Goal: Task Accomplishment & Management: Use online tool/utility

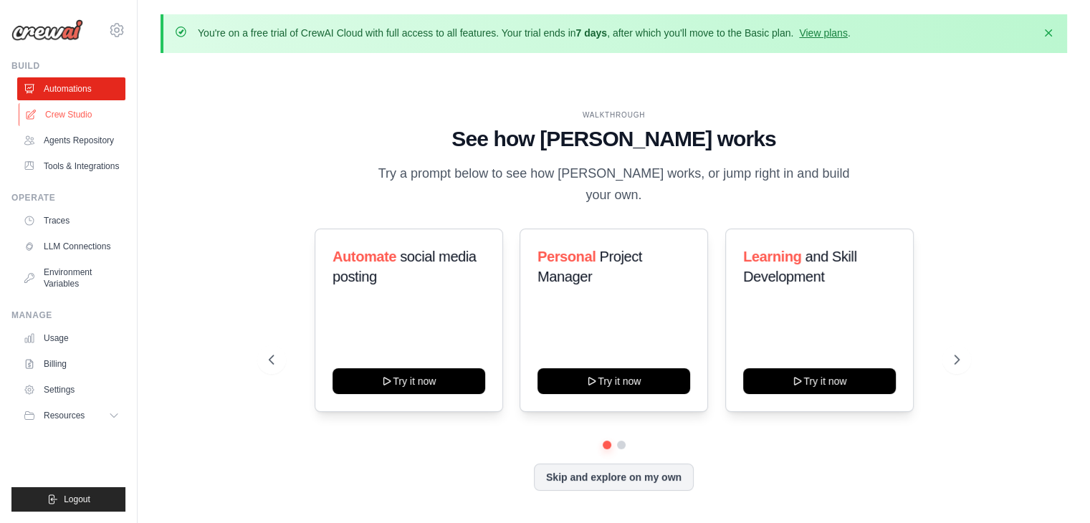
click at [80, 115] on link "Crew Studio" at bounding box center [73, 114] width 108 height 23
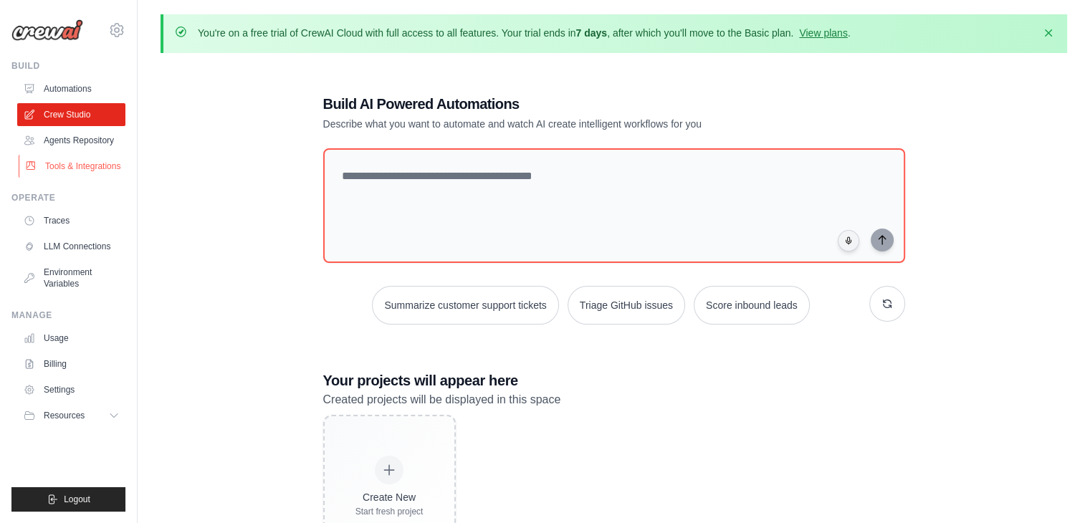
click at [79, 173] on link "Tools & Integrations" at bounding box center [73, 166] width 108 height 23
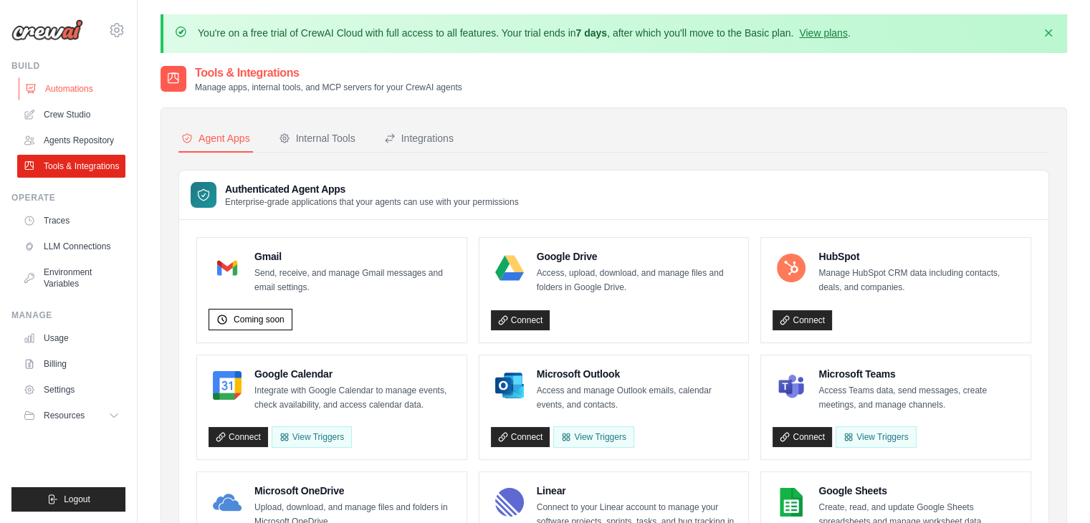
click at [64, 95] on link "Automations" at bounding box center [73, 88] width 108 height 23
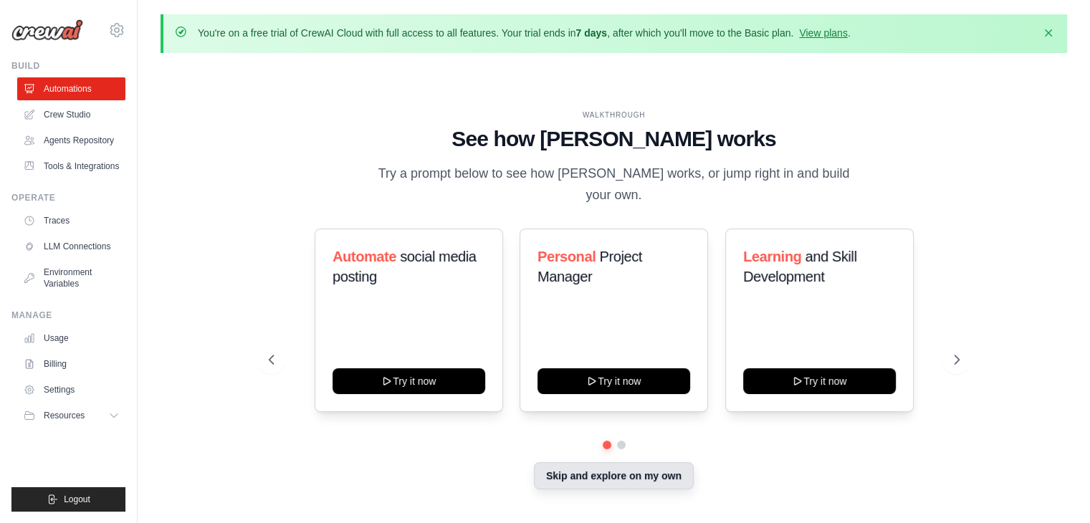
click at [609, 470] on button "Skip and explore on my own" at bounding box center [614, 475] width 160 height 27
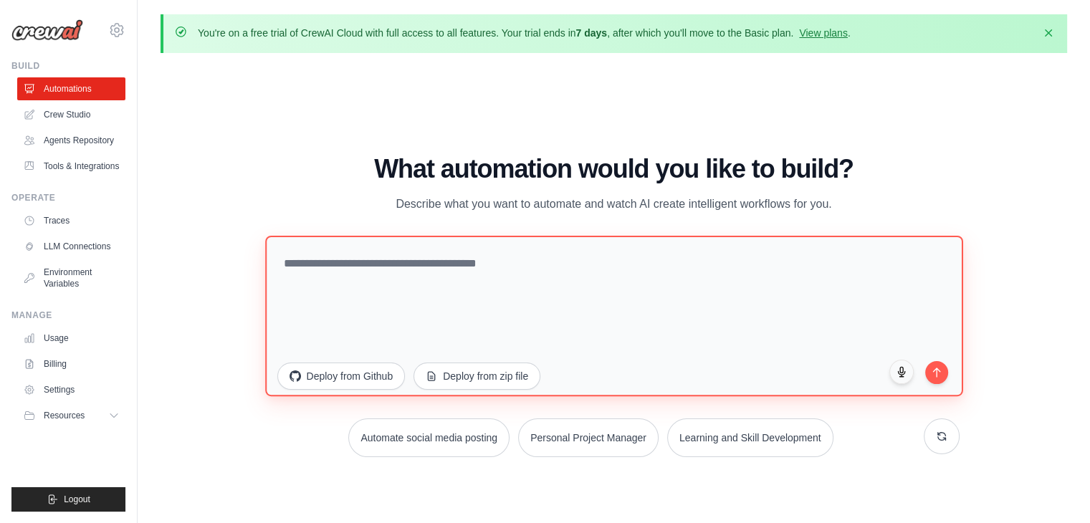
click at [430, 300] on textarea at bounding box center [614, 316] width 698 height 160
type textarea "*****"
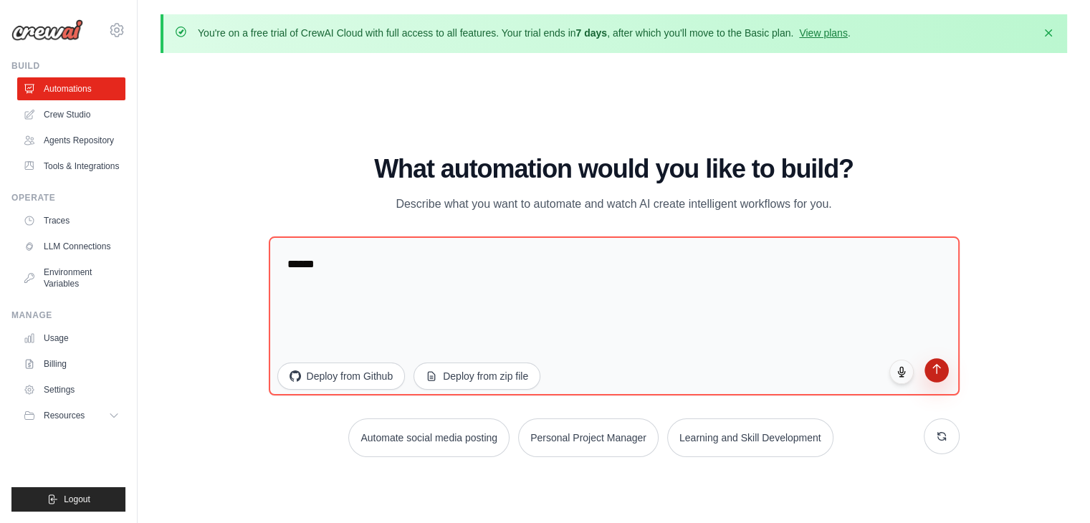
click at [933, 373] on icon "submit" at bounding box center [936, 369] width 12 height 12
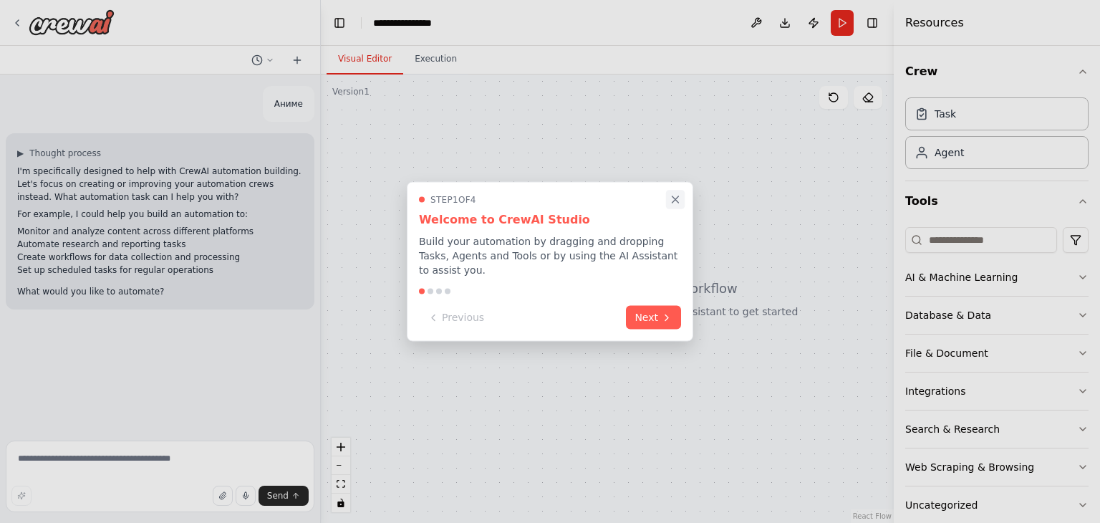
click at [678, 201] on icon "Close walkthrough" at bounding box center [675, 199] width 13 height 13
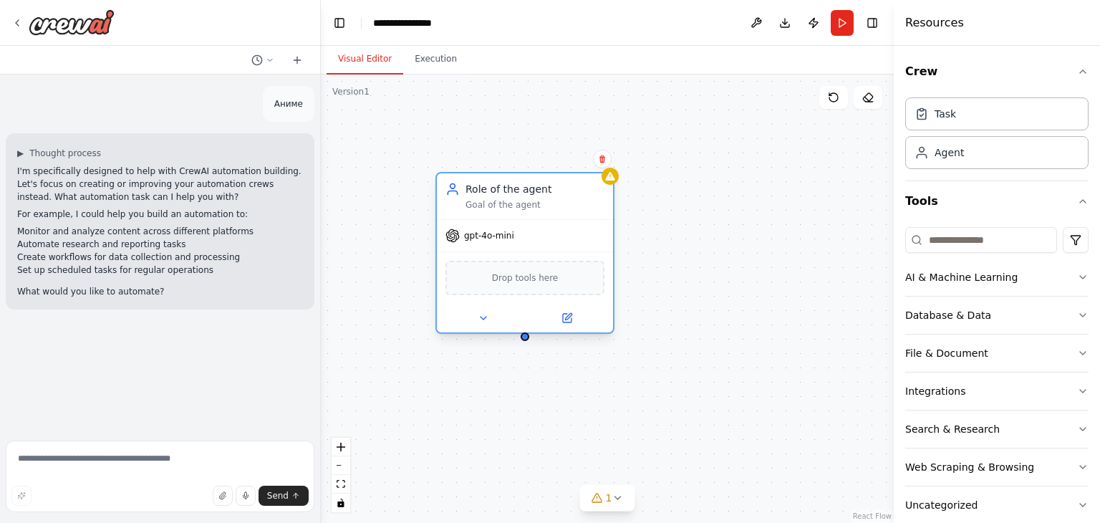
drag, startPoint x: 622, startPoint y: 199, endPoint x: 552, endPoint y: 199, distance: 70.2
click at [552, 199] on div "Goal of the agent" at bounding box center [535, 204] width 139 height 11
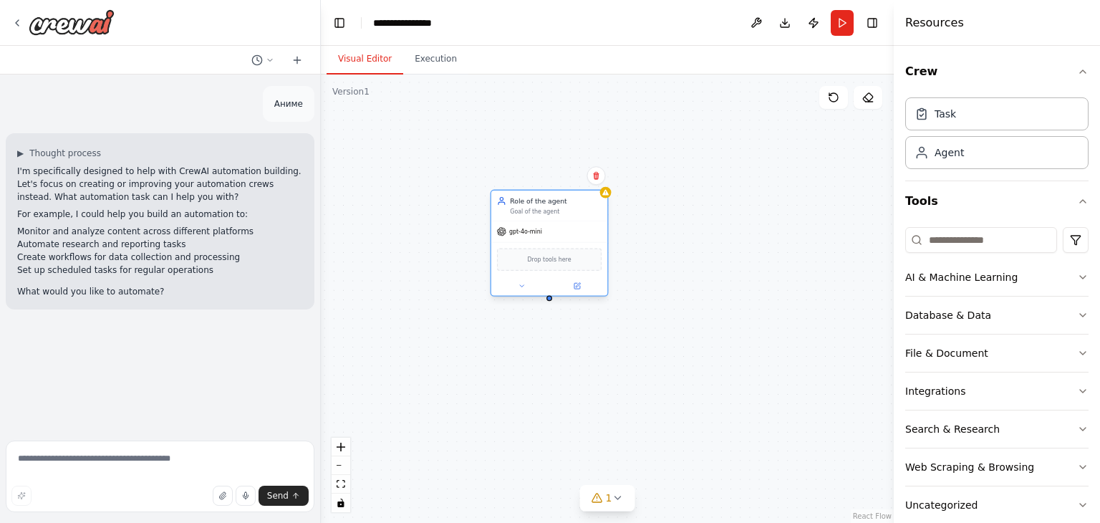
drag, startPoint x: 627, startPoint y: 240, endPoint x: 544, endPoint y: 193, distance: 95.0
click at [544, 221] on div "gpt-4o-mini" at bounding box center [549, 231] width 116 height 21
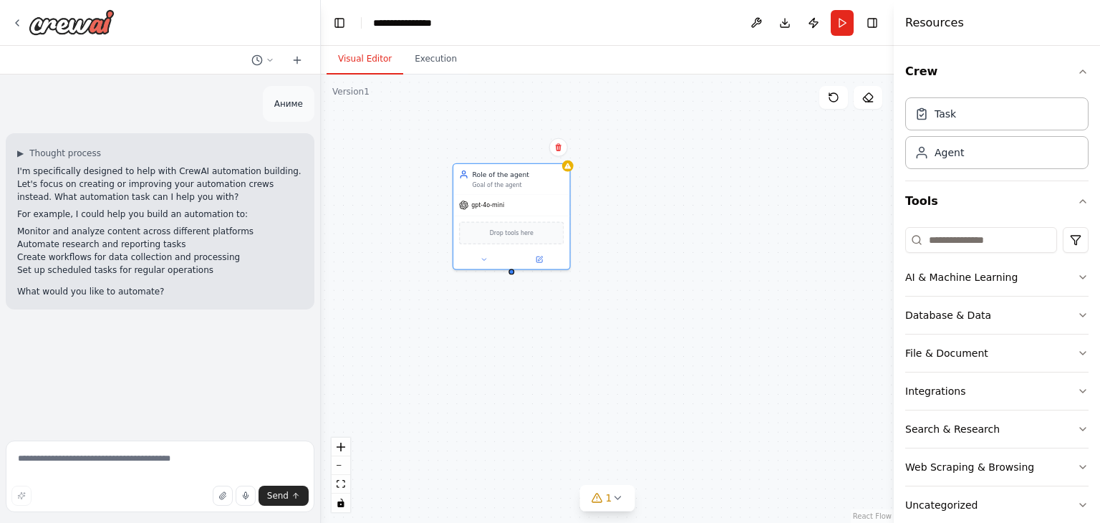
click at [666, 236] on div "Role of the agent Goal of the agent gpt-4o-mini Drop tools here" at bounding box center [607, 299] width 573 height 448
click at [922, 123] on div "Task" at bounding box center [997, 113] width 183 height 33
drag, startPoint x: 670, startPoint y: 333, endPoint x: 673, endPoint y: 287, distance: 46.7
click at [673, 287] on div "New Task Task description" at bounding box center [679, 291] width 92 height 19
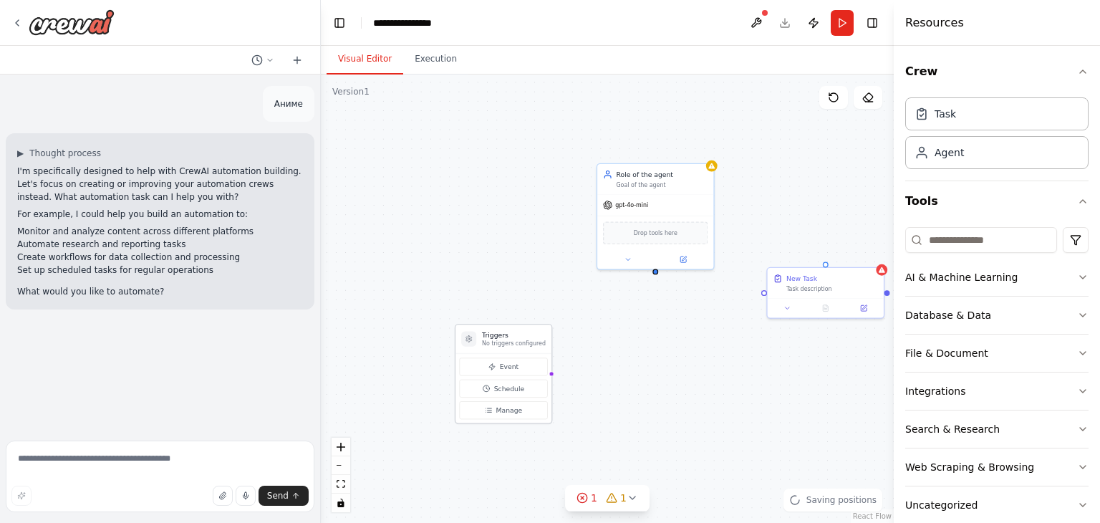
drag, startPoint x: 593, startPoint y: 353, endPoint x: 529, endPoint y: 342, distance: 64.7
click at [529, 340] on h3 "Triggers" at bounding box center [514, 334] width 64 height 9
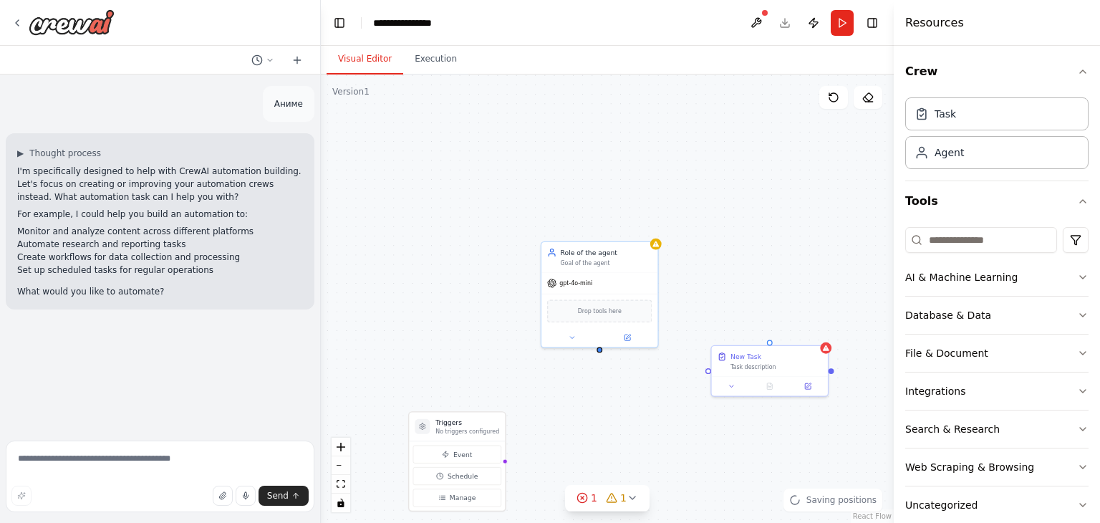
drag, startPoint x: 657, startPoint y: 273, endPoint x: 630, endPoint y: 329, distance: 61.8
click at [630, 329] on div "Triggers No triggers configured Event Schedule Manage Role of the agent Goal of…" at bounding box center [607, 299] width 573 height 448
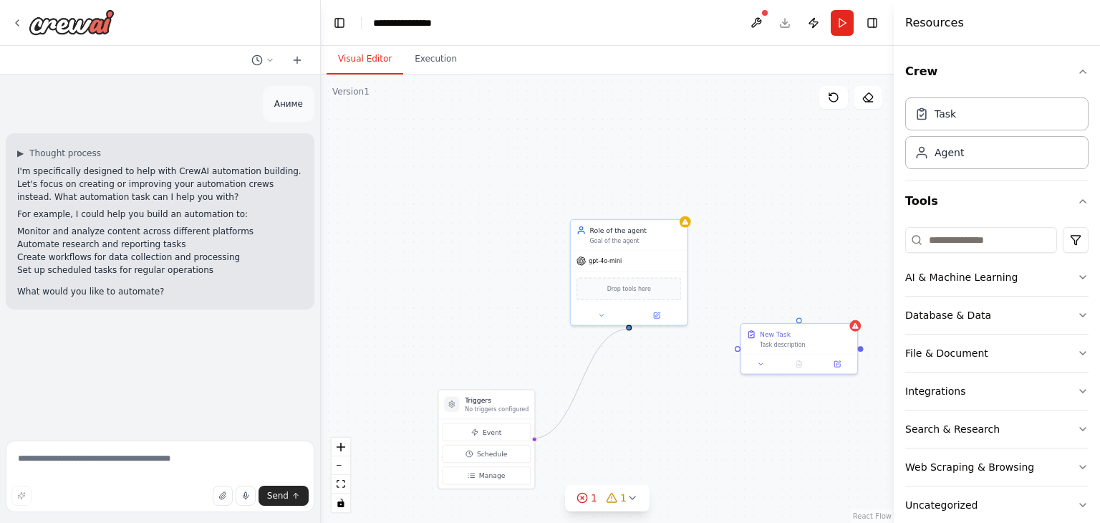
drag, startPoint x: 532, startPoint y: 440, endPoint x: 630, endPoint y: 329, distance: 147.7
click at [630, 329] on div "Triggers No triggers configured Event Schedule Manage Role of the agent Goal of…" at bounding box center [607, 299] width 573 height 448
click at [508, 434] on button "Event" at bounding box center [487, 432] width 88 height 18
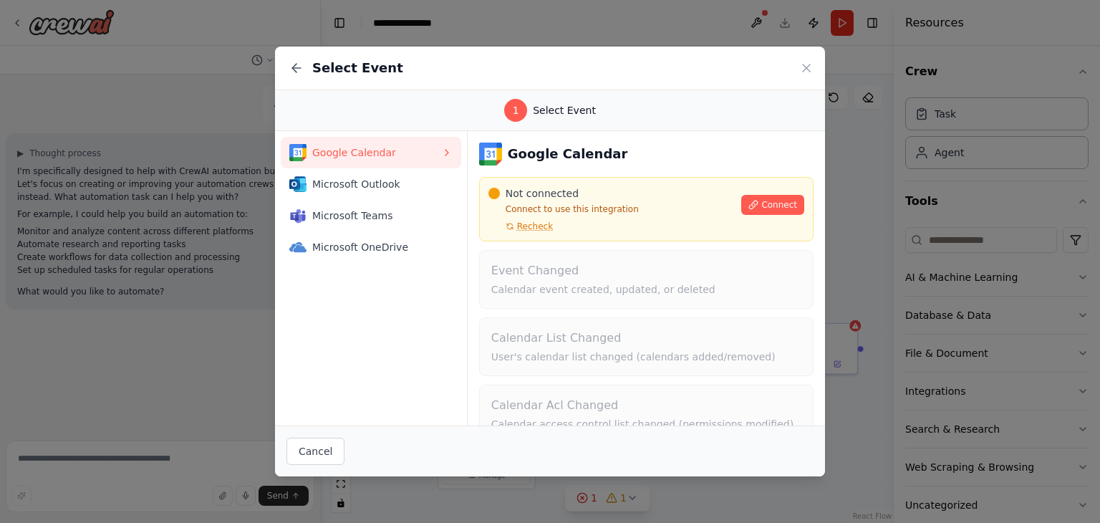
click at [802, 59] on div "Select Event" at bounding box center [550, 69] width 550 height 44
click at [806, 66] on icon at bounding box center [807, 68] width 14 height 14
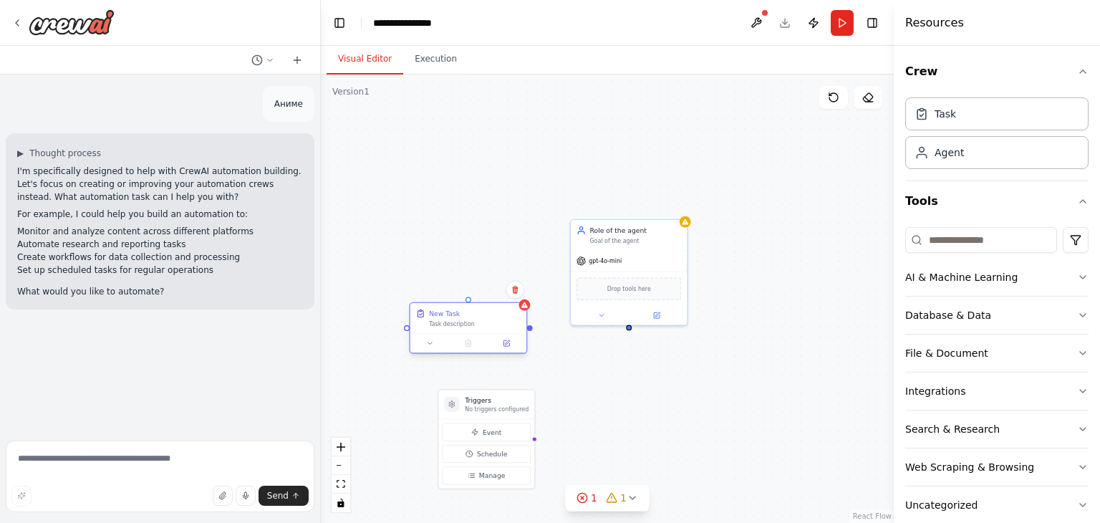
drag, startPoint x: 811, startPoint y: 328, endPoint x: 479, endPoint y: 310, distance: 332.9
click at [479, 310] on div "New Task" at bounding box center [475, 313] width 92 height 9
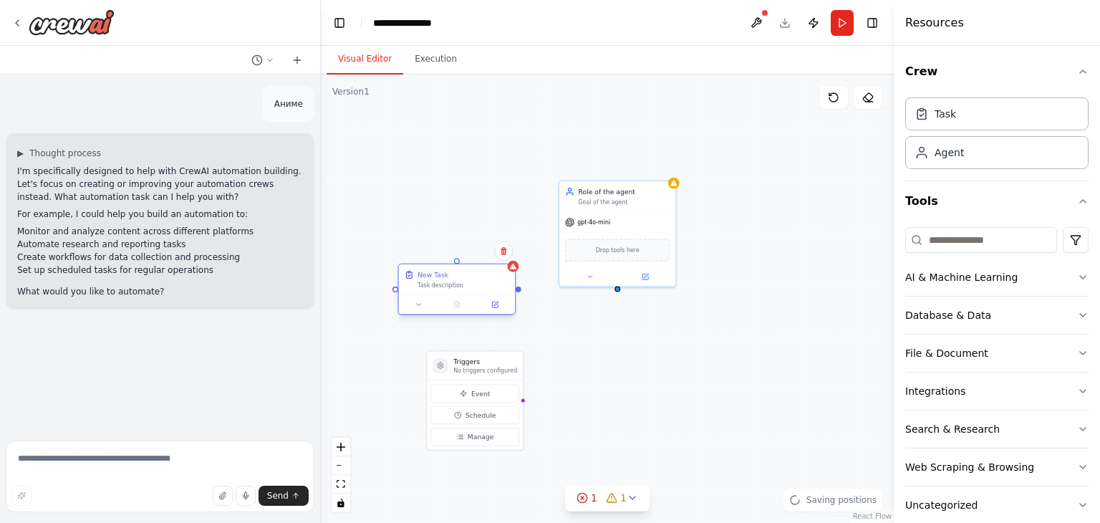
drag, startPoint x: 527, startPoint y: 332, endPoint x: 516, endPoint y: 294, distance: 40.3
click at [516, 294] on div "Triggers No triggers configured Event Schedule Manage Role of the agent Goal of…" at bounding box center [607, 299] width 573 height 448
drag, startPoint x: 520, startPoint y: 289, endPoint x: 619, endPoint y: 288, distance: 98.9
click at [619, 288] on div "Triggers No triggers configured Event Schedule Manage Role of the agent Goal of…" at bounding box center [607, 299] width 573 height 448
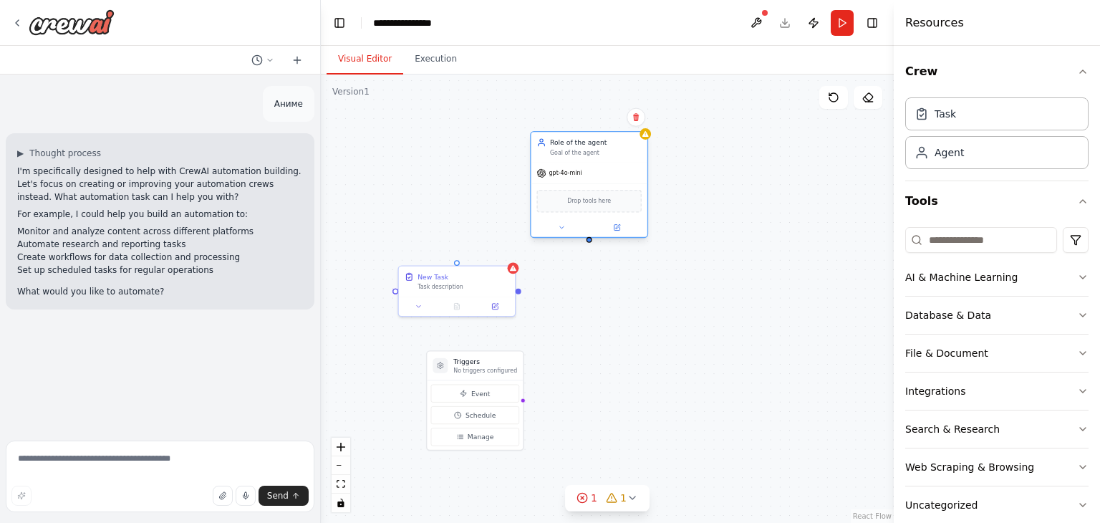
drag, startPoint x: 608, startPoint y: 213, endPoint x: 584, endPoint y: 161, distance: 57.0
click at [584, 161] on div "Role of the agent Goal of the agent gpt-4o-mini Drop tools here" at bounding box center [589, 184] width 118 height 107
click at [585, 203] on span "Drop tools here" at bounding box center [589, 200] width 44 height 9
drag, startPoint x: 459, startPoint y: 289, endPoint x: 432, endPoint y: 277, distance: 28.9
click at [432, 277] on div "New Task" at bounding box center [433, 274] width 31 height 9
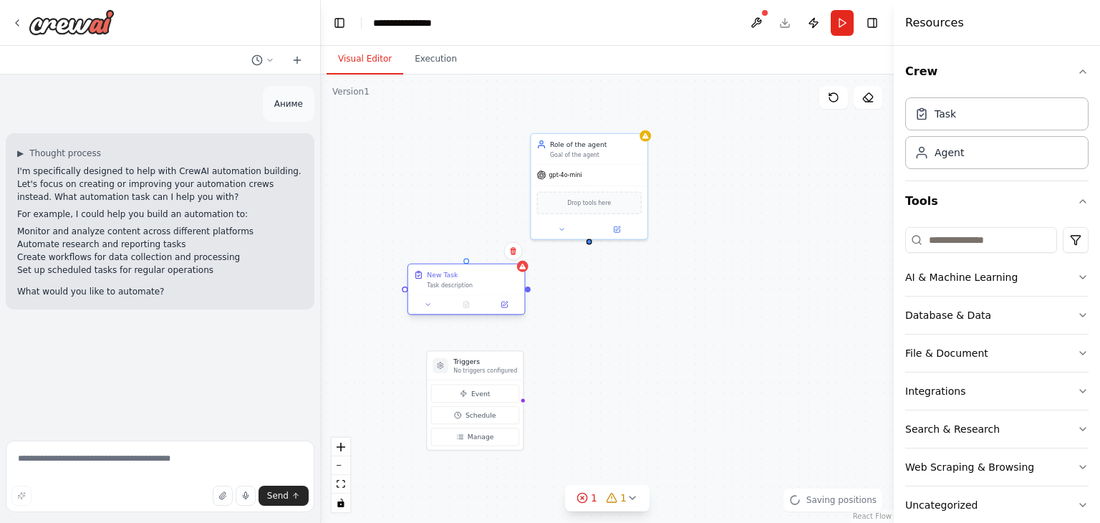
click at [483, 284] on div "Task description" at bounding box center [473, 286] width 92 height 8
click at [469, 287] on div "Task description" at bounding box center [473, 286] width 92 height 8
click at [516, 253] on icon at bounding box center [513, 251] width 6 height 8
click at [479, 249] on button "Confirm" at bounding box center [472, 250] width 51 height 17
click at [943, 279] on div "AI & Machine Learning" at bounding box center [962, 277] width 112 height 14
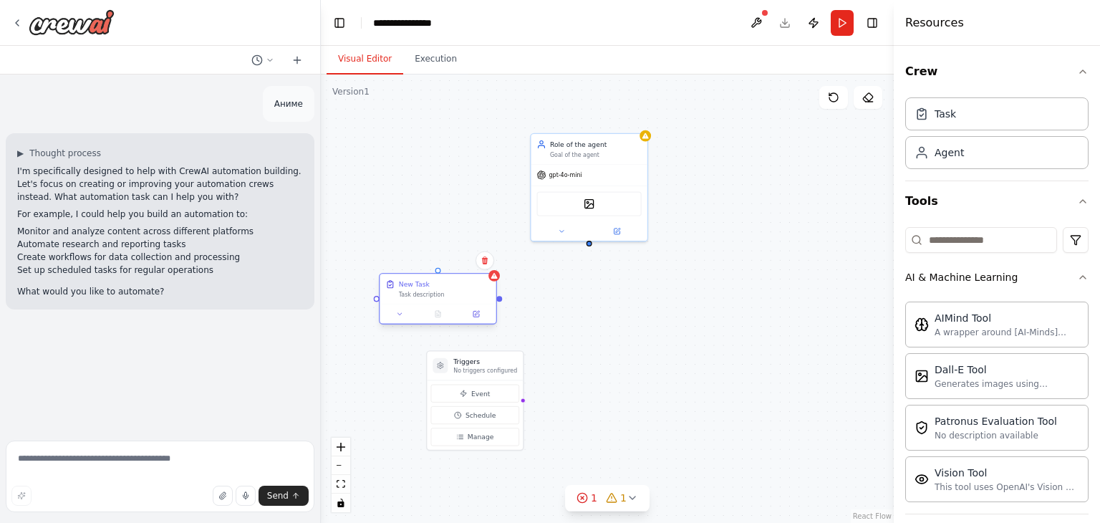
drag, startPoint x: 499, startPoint y: 212, endPoint x: 468, endPoint y: 318, distance: 110.4
click at [469, 304] on div "New Task Task description" at bounding box center [438, 289] width 116 height 30
drag, startPoint x: 438, startPoint y: 289, endPoint x: 588, endPoint y: 243, distance: 157.3
click at [588, 243] on div "Triggers No triggers configured Event Schedule Manage Role of the agent Goal of…" at bounding box center [776, 309] width 378 height 296
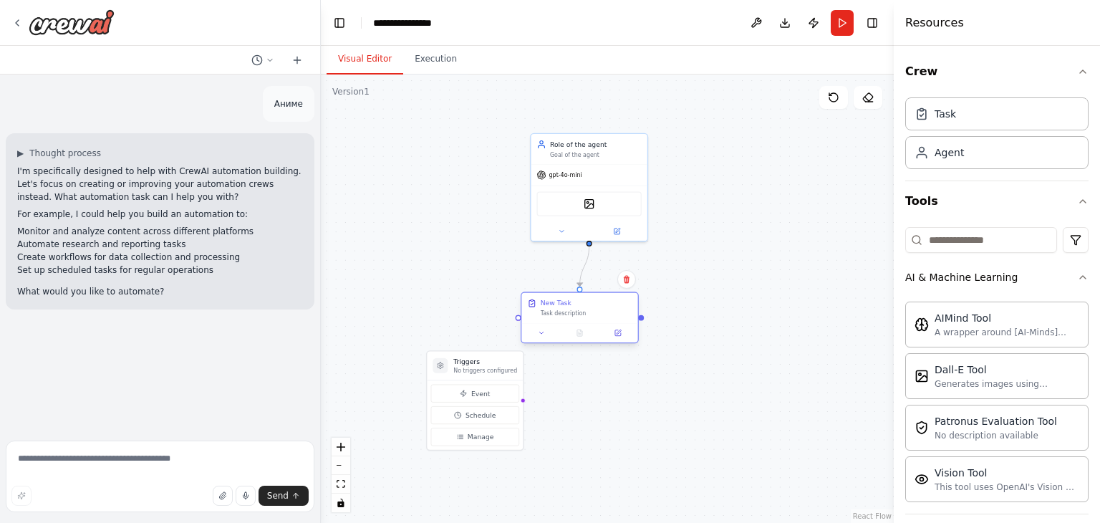
drag, startPoint x: 474, startPoint y: 322, endPoint x: 622, endPoint y: 322, distance: 147.6
click at [622, 322] on div "New Task Task description" at bounding box center [580, 308] width 116 height 30
drag, startPoint x: 497, startPoint y: 363, endPoint x: 424, endPoint y: 284, distance: 107.5
click at [424, 284] on h3 "Triggers" at bounding box center [410, 286] width 64 height 9
drag, startPoint x: 445, startPoint y: 325, endPoint x: 519, endPoint y: 319, distance: 74.0
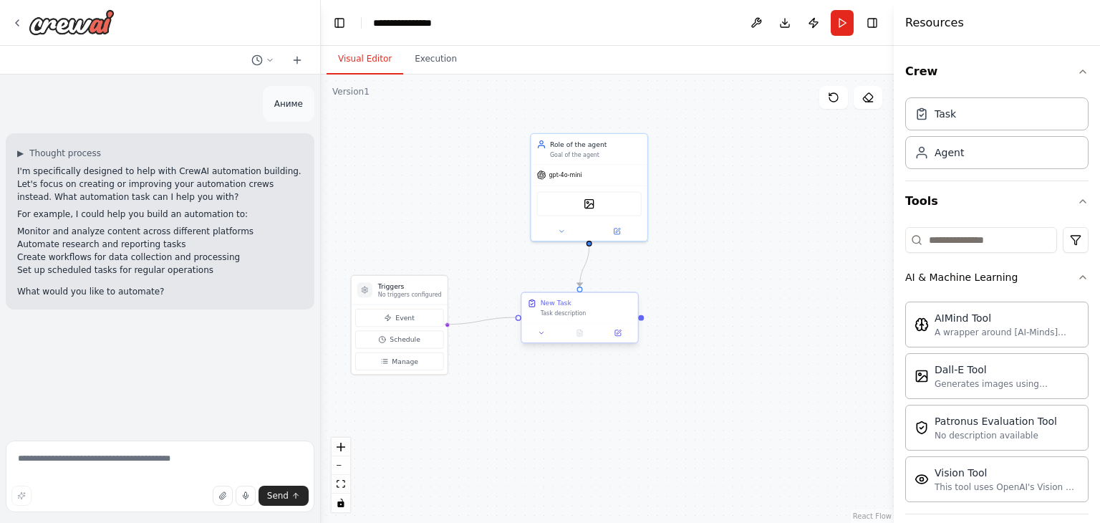
click at [587, 319] on div "Triggers No triggers configured Event Schedule Manage Role of the agent Goal of…" at bounding box center [776, 309] width 378 height 296
click at [408, 359] on span "Manage" at bounding box center [405, 361] width 27 height 9
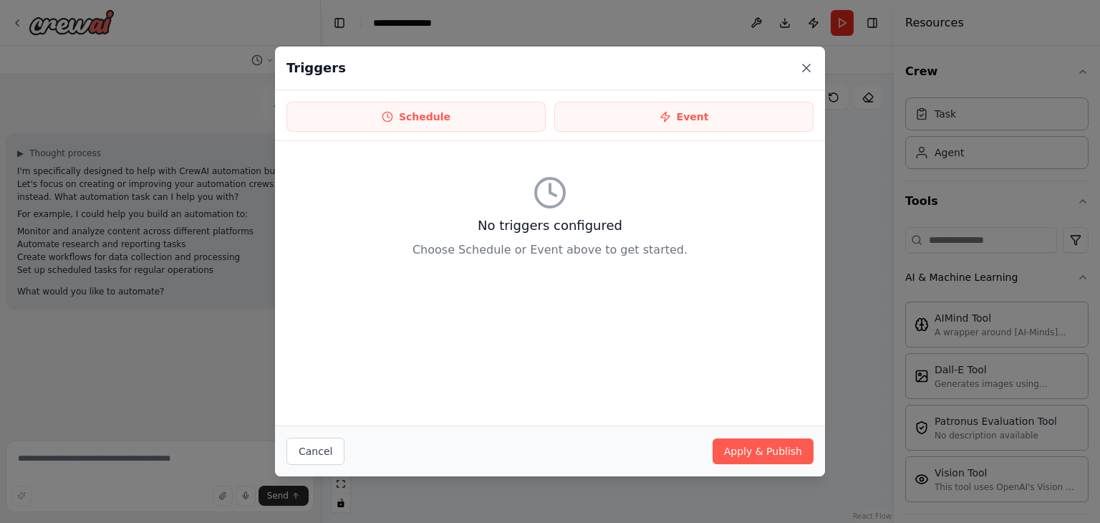
click at [808, 62] on icon at bounding box center [807, 68] width 14 height 14
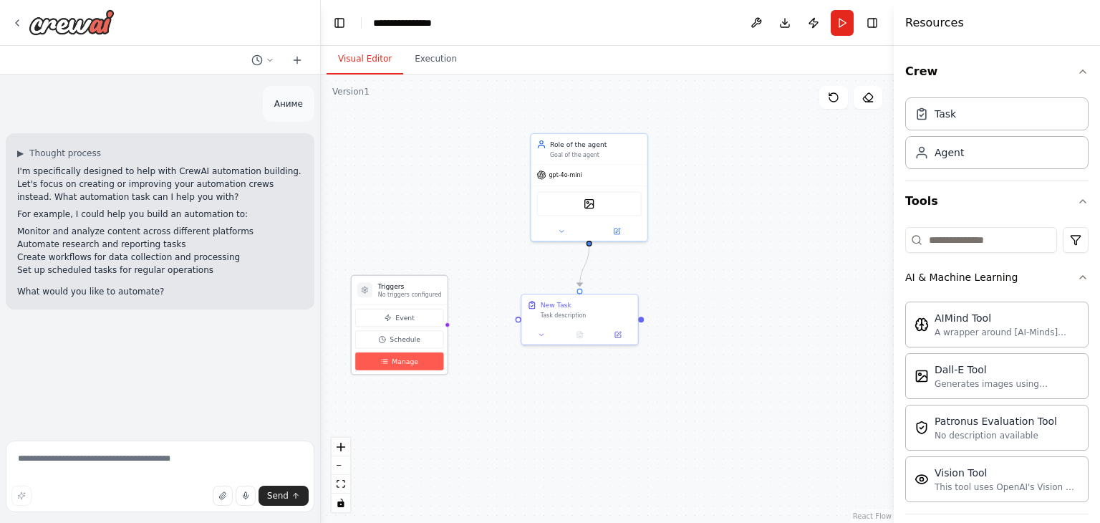
click at [411, 368] on button "Manage" at bounding box center [399, 361] width 88 height 18
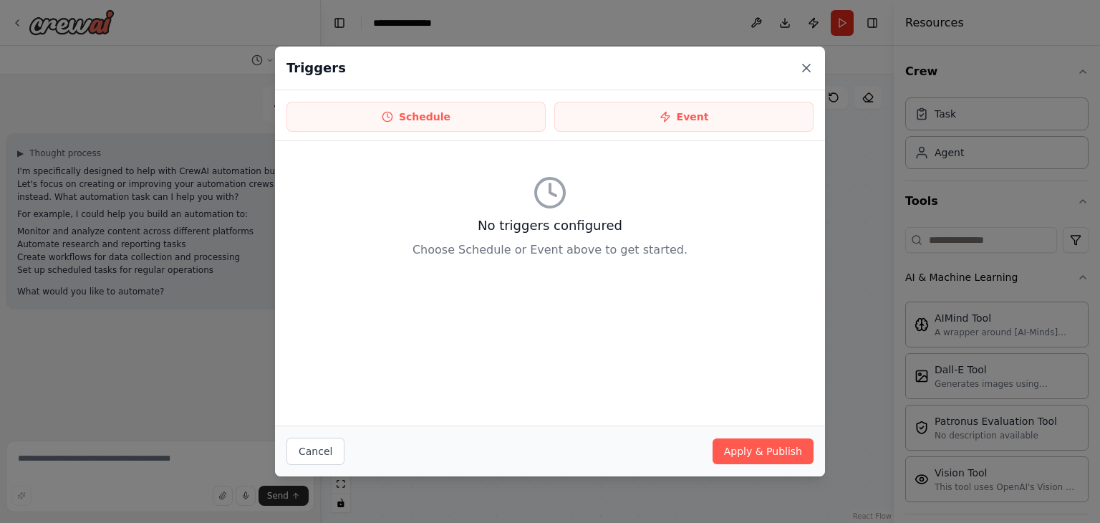
click at [800, 68] on icon at bounding box center [807, 68] width 14 height 14
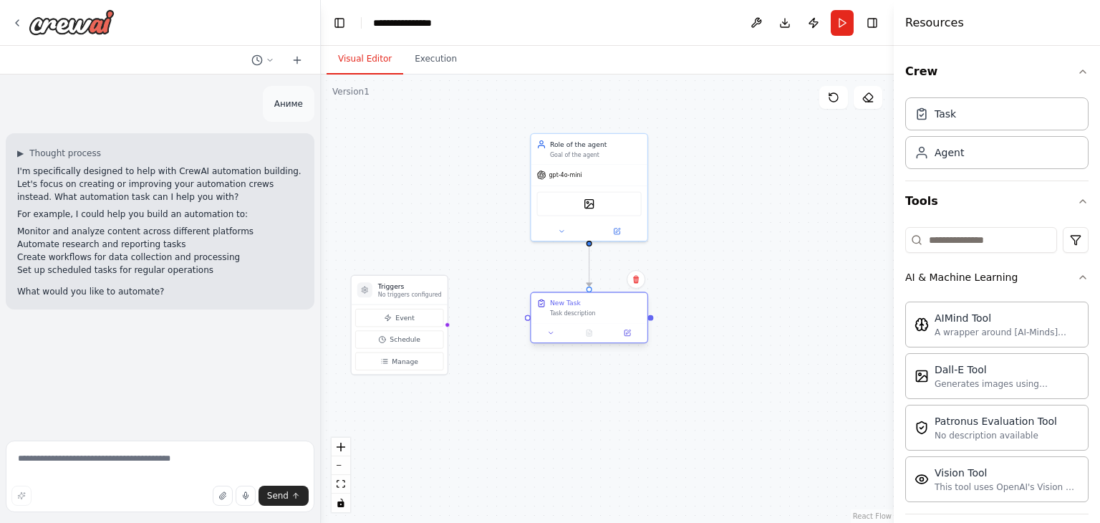
drag, startPoint x: 612, startPoint y: 309, endPoint x: 622, endPoint y: 310, distance: 10.1
click at [622, 310] on div "Task description" at bounding box center [596, 313] width 92 height 8
